Goal: Use online tool/utility: Utilize a website feature to perform a specific function

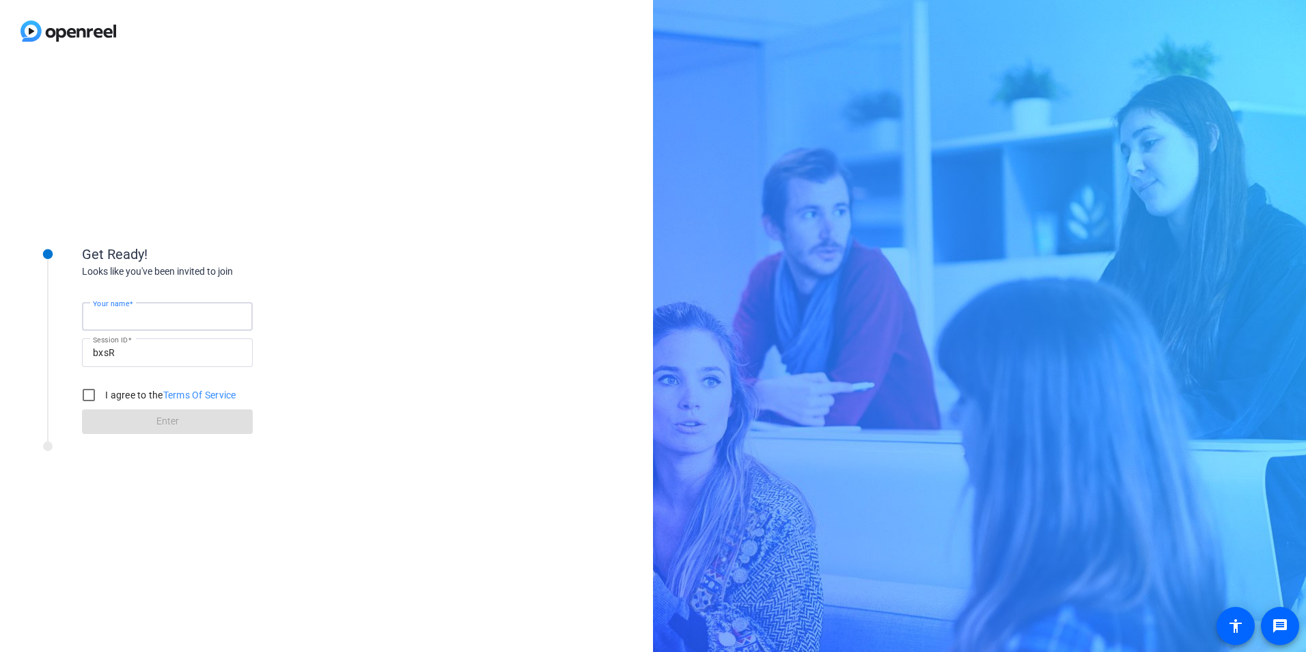
click at [206, 314] on input "Your name" at bounding box center [167, 316] width 149 height 16
type input "[PERSON_NAME]"
click at [112, 401] on label "I agree to the Terms Of Service" at bounding box center [169, 395] width 134 height 14
click at [102, 401] on input "I agree to the Terms Of Service" at bounding box center [88, 394] width 27 height 27
checkbox input "true"
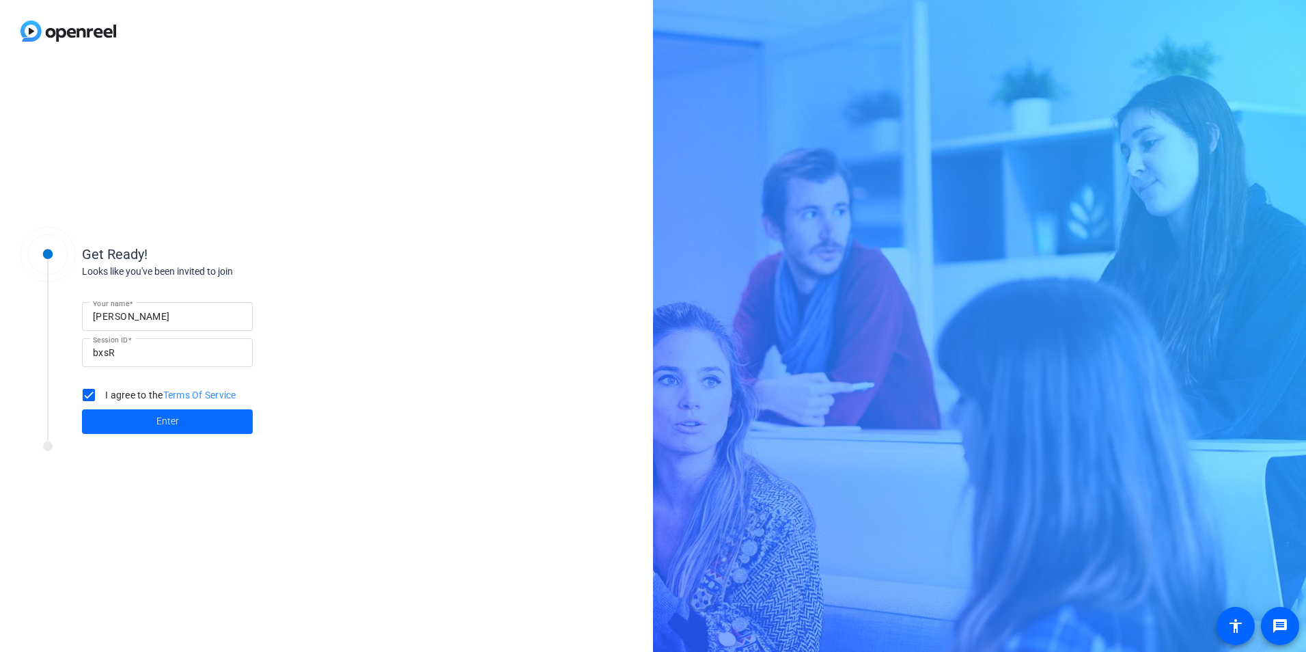
click at [133, 416] on span at bounding box center [167, 421] width 171 height 33
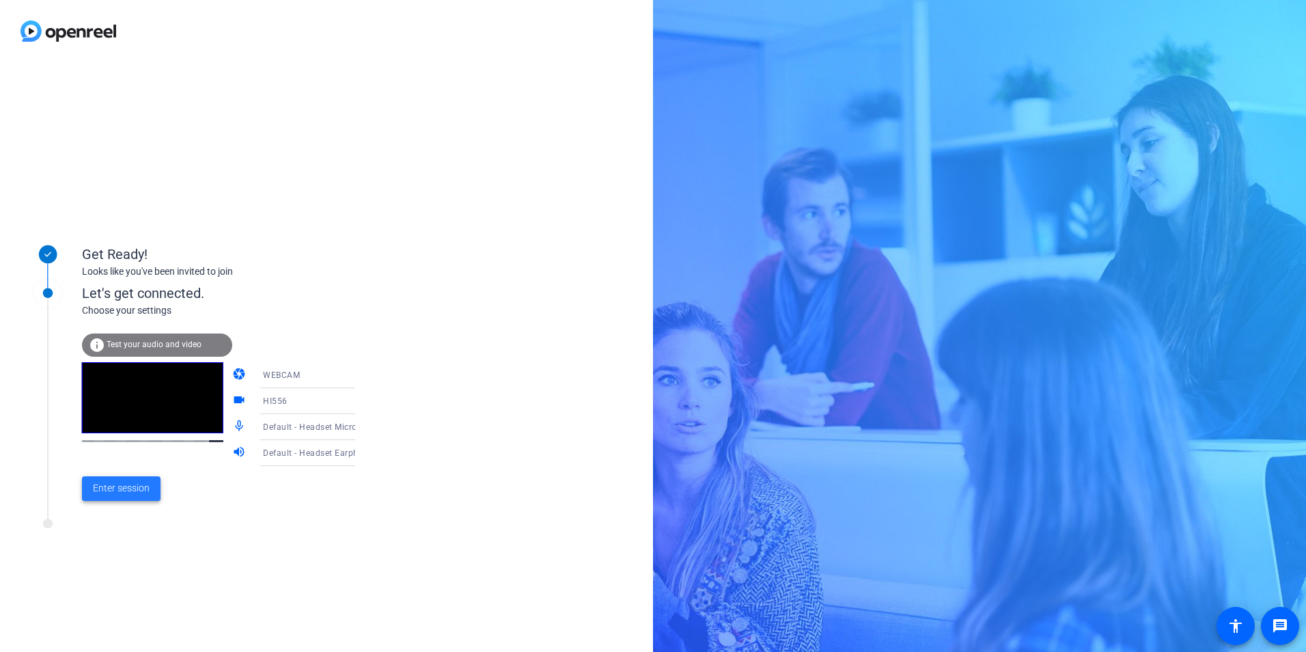
click at [124, 481] on span "Enter session" at bounding box center [121, 488] width 57 height 14
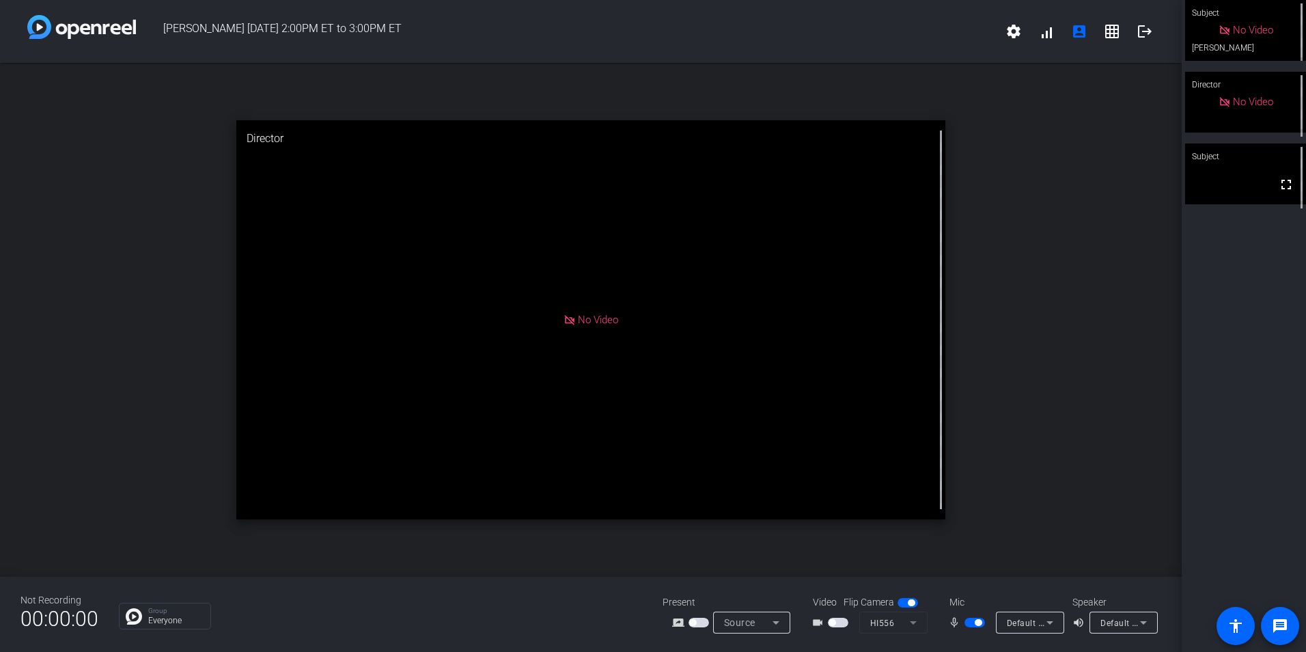
click at [844, 621] on span "button" at bounding box center [838, 622] width 20 height 10
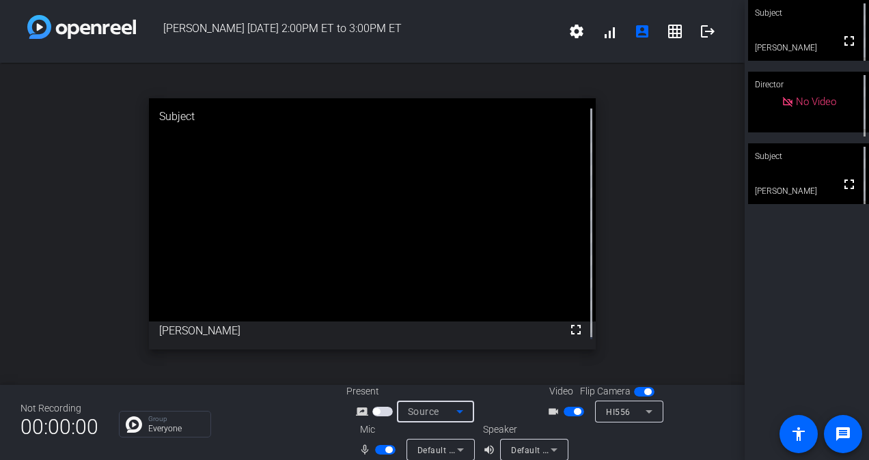
click at [455, 410] on icon at bounding box center [459, 412] width 16 height 16
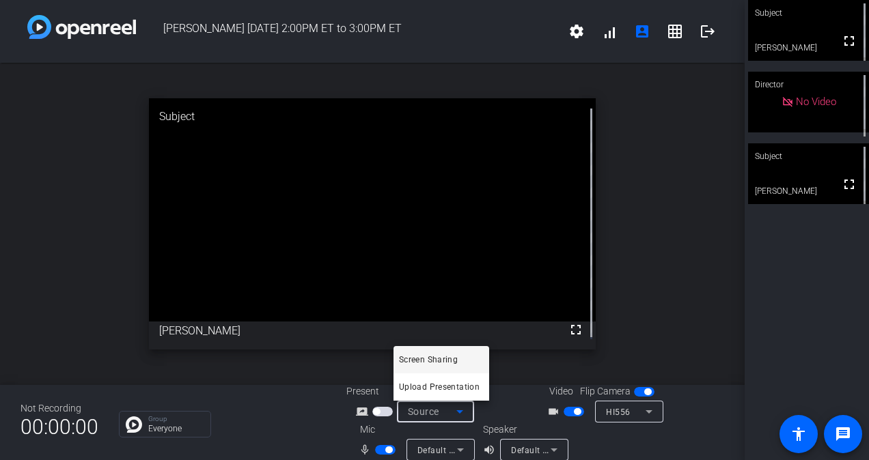
click at [380, 408] on div at bounding box center [434, 230] width 869 height 460
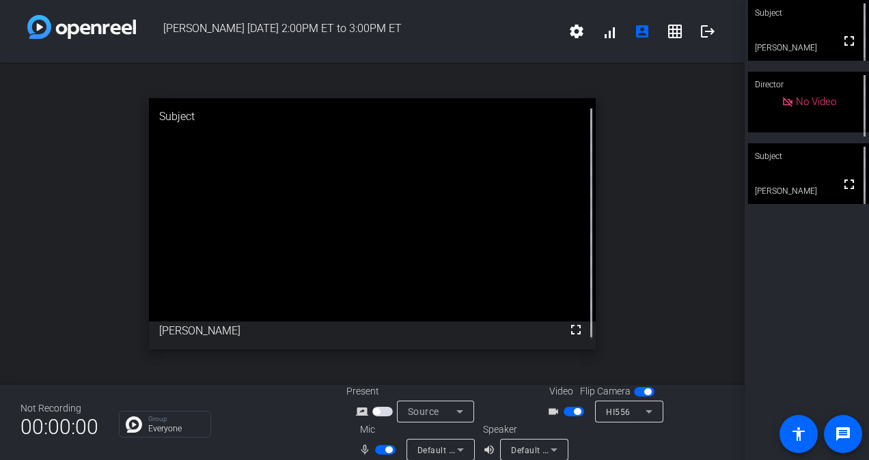
click at [387, 410] on span "button" at bounding box center [382, 412] width 20 height 10
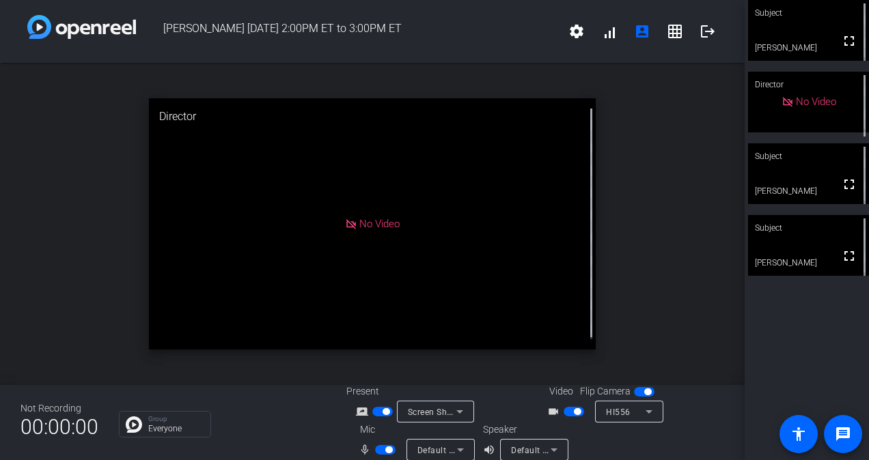
click at [385, 449] on span "button" at bounding box center [388, 450] width 7 height 7
click at [382, 449] on span "button" at bounding box center [385, 450] width 20 height 10
click at [574, 413] on span "button" at bounding box center [577, 411] width 7 height 7
click at [573, 409] on span "button" at bounding box center [574, 412] width 20 height 10
click at [380, 449] on span "button" at bounding box center [385, 450] width 20 height 10
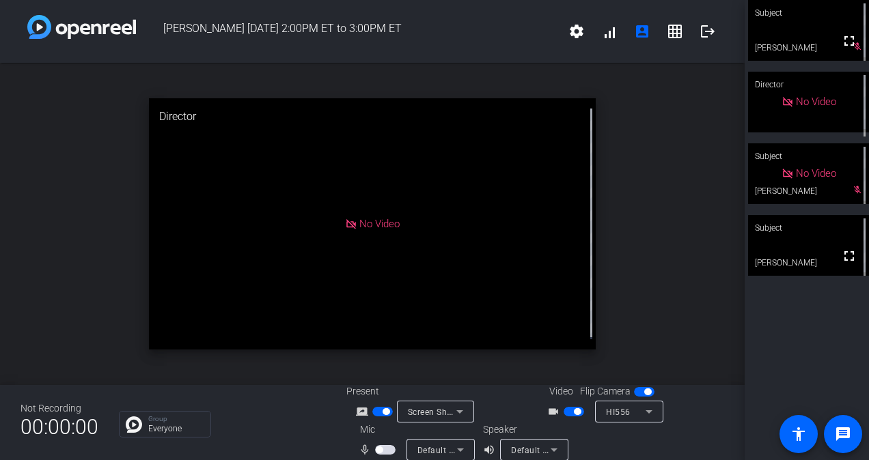
click at [564, 414] on span "button" at bounding box center [574, 412] width 20 height 10
click at [387, 449] on span "button" at bounding box center [385, 450] width 20 height 10
click at [387, 449] on span "button" at bounding box center [388, 450] width 7 height 7
click at [384, 451] on div at bounding box center [386, 450] width 23 height 10
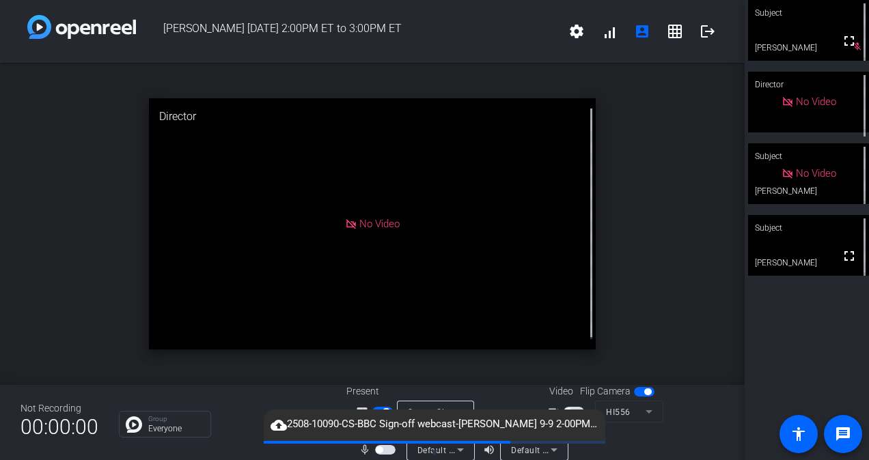
click at [582, 352] on div "open_in_new Director No Video" at bounding box center [372, 224] width 745 height 322
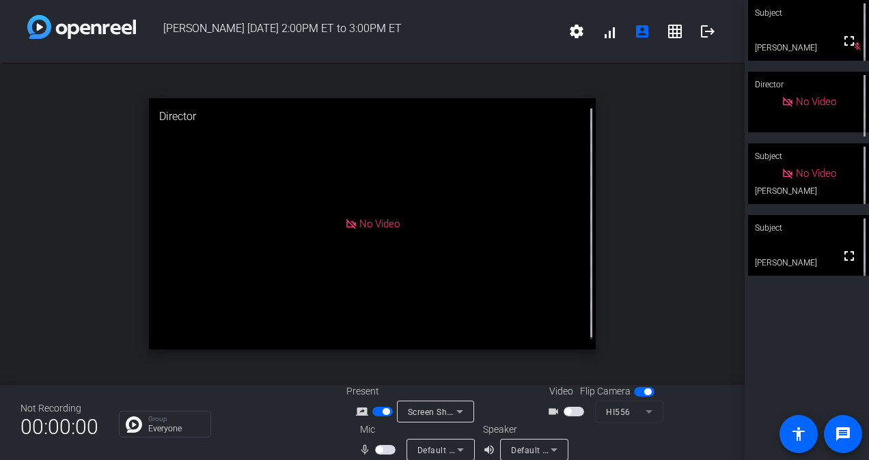
click at [389, 445] on span "button" at bounding box center [385, 450] width 20 height 10
click at [570, 411] on span "button" at bounding box center [574, 412] width 20 height 10
click at [375, 410] on span "button" at bounding box center [382, 412] width 20 height 10
click at [699, 43] on span at bounding box center [707, 31] width 33 height 33
